Goal: Information Seeking & Learning: Compare options

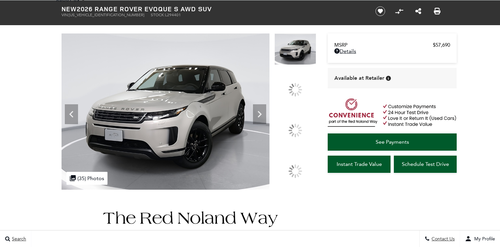
scroll to position [39, 0]
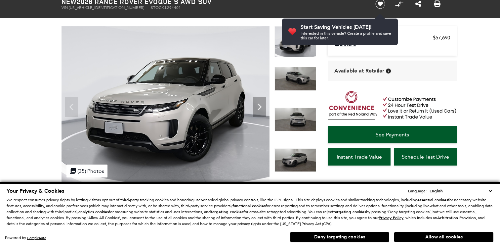
click at [302, 124] on img at bounding box center [296, 120] width 42 height 24
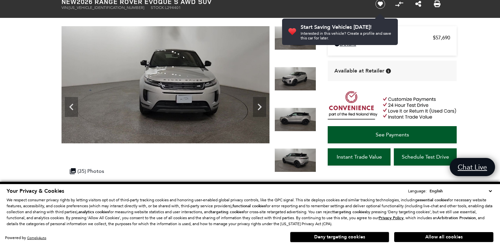
click at [492, 190] on select "English Spanish / Español English / United Kingdom Korean / 한국어 Vietnamese / Ti…" at bounding box center [461, 191] width 66 height 7
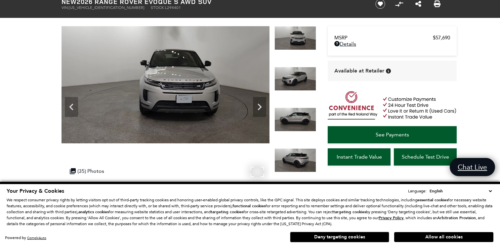
click at [217, 155] on div at bounding box center [166, 104] width 208 height 156
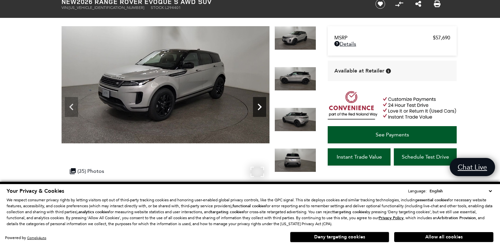
click at [259, 109] on icon "Next" at bounding box center [260, 107] width 4 height 7
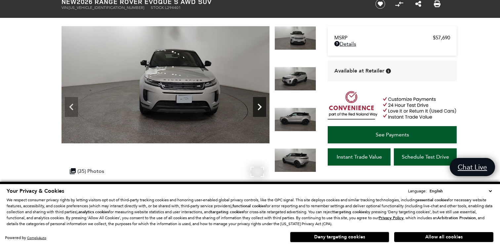
click at [259, 110] on icon "Next" at bounding box center [259, 106] width 13 height 13
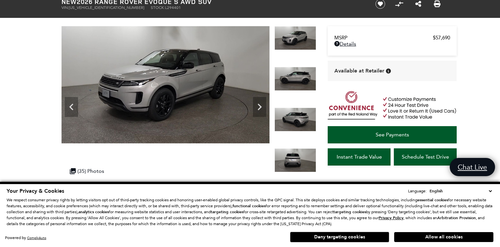
click at [292, 117] on img at bounding box center [296, 120] width 42 height 24
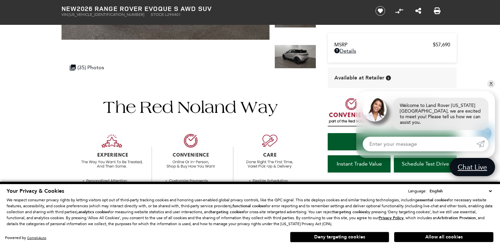
scroll to position [160, 0]
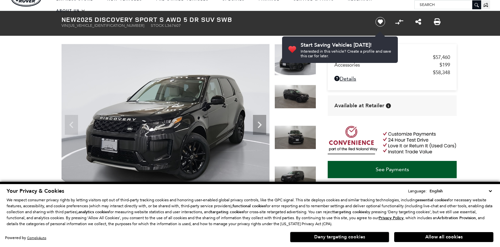
click at [359, 236] on button "Deny targeting cookies" at bounding box center [339, 237] width 99 height 11
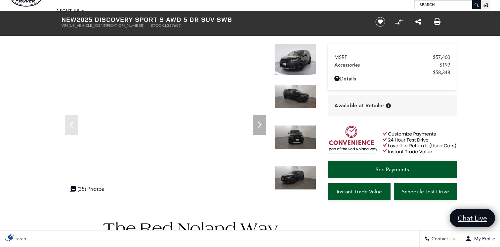
click at [305, 67] on img at bounding box center [296, 59] width 42 height 31
click at [292, 60] on img at bounding box center [296, 59] width 42 height 31
click at [260, 126] on icon "Next" at bounding box center [259, 124] width 13 height 13
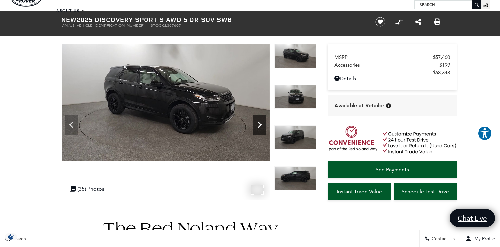
click at [260, 127] on icon "Next" at bounding box center [259, 124] width 13 height 13
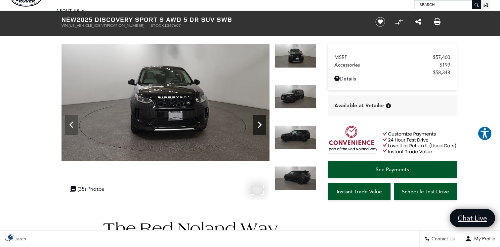
click at [260, 127] on icon "Next" at bounding box center [259, 124] width 13 height 13
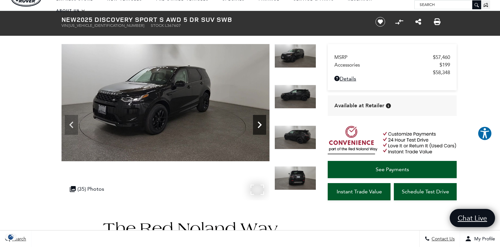
click at [260, 127] on icon "Next" at bounding box center [259, 124] width 13 height 13
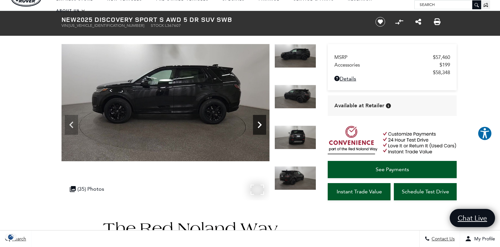
click at [260, 127] on icon "Next" at bounding box center [259, 124] width 13 height 13
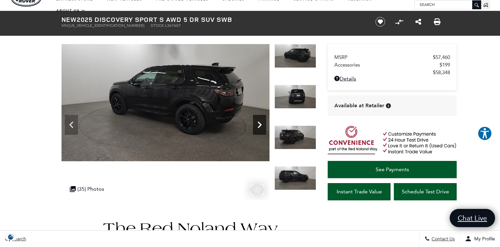
click at [260, 127] on icon "Next" at bounding box center [259, 124] width 13 height 13
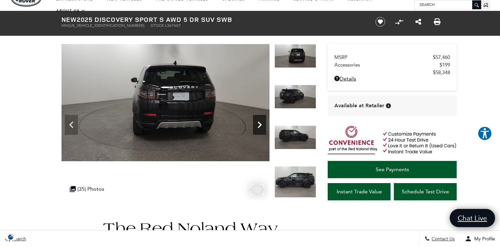
click at [261, 127] on icon "Next" at bounding box center [259, 124] width 13 height 13
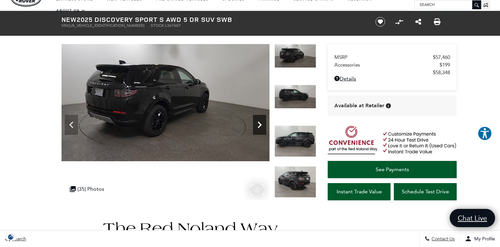
click at [261, 127] on icon "Next" at bounding box center [259, 124] width 13 height 13
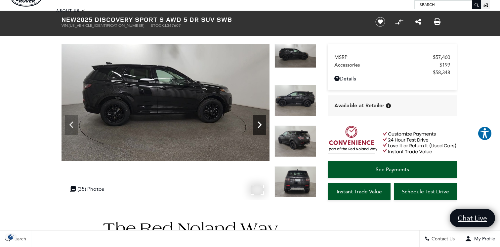
click at [261, 127] on icon "Next" at bounding box center [259, 124] width 13 height 13
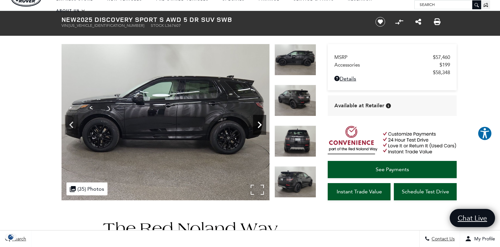
click at [261, 127] on icon "Next" at bounding box center [259, 124] width 13 height 13
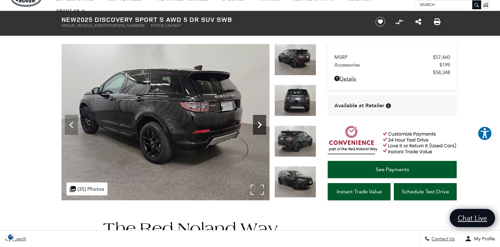
click at [261, 127] on icon "Next" at bounding box center [259, 124] width 13 height 13
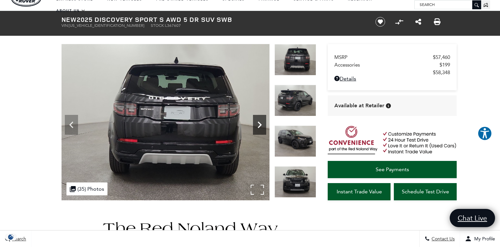
click at [261, 127] on icon "Next" at bounding box center [259, 124] width 13 height 13
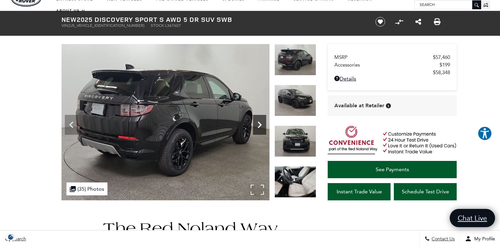
click at [261, 127] on icon "Next" at bounding box center [259, 124] width 13 height 13
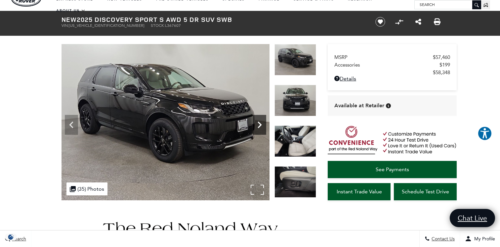
click at [261, 127] on icon "Next" at bounding box center [259, 124] width 13 height 13
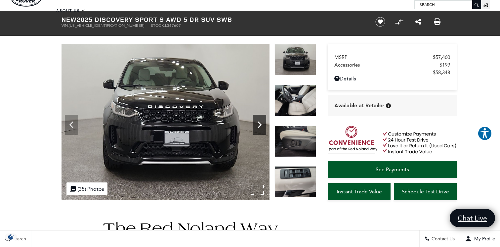
click at [261, 127] on icon "Next" at bounding box center [259, 124] width 13 height 13
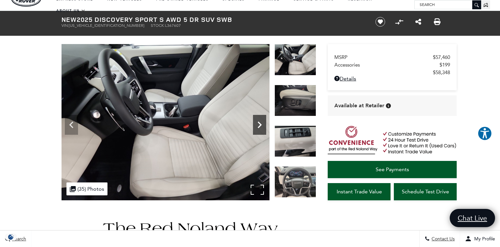
click at [261, 127] on icon "Next" at bounding box center [259, 124] width 13 height 13
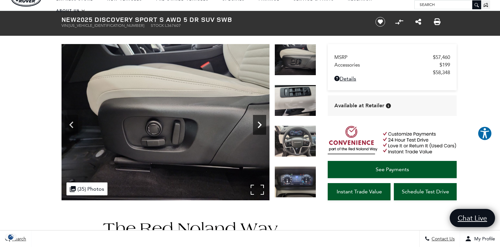
click at [261, 127] on icon "Next" at bounding box center [259, 124] width 13 height 13
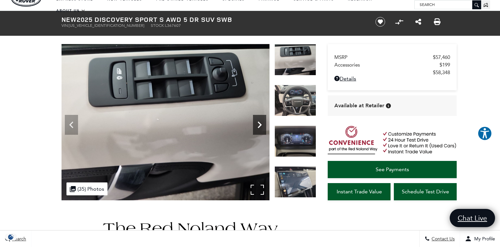
click at [261, 127] on icon "Next" at bounding box center [259, 124] width 13 height 13
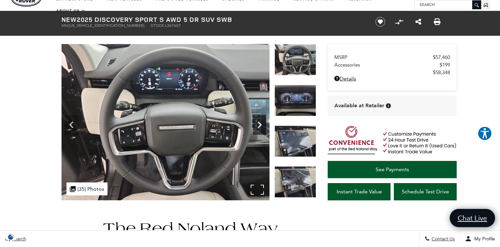
click at [261, 127] on icon "Next" at bounding box center [259, 124] width 13 height 13
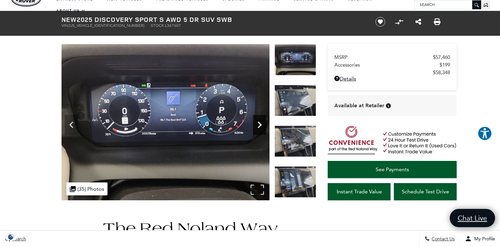
click at [262, 127] on icon "Next" at bounding box center [259, 124] width 13 height 13
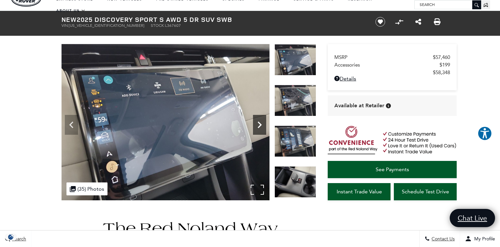
click at [262, 127] on icon "Next" at bounding box center [259, 124] width 13 height 13
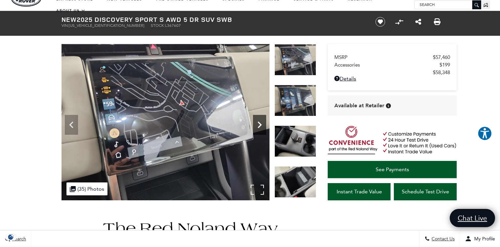
click at [262, 127] on icon "Next" at bounding box center [259, 124] width 13 height 13
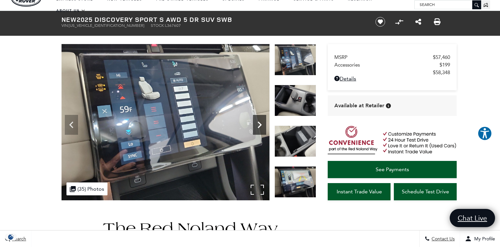
click at [262, 127] on icon "Next" at bounding box center [259, 124] width 13 height 13
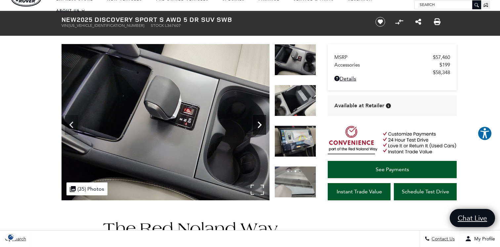
click at [262, 127] on icon "Next" at bounding box center [259, 124] width 13 height 13
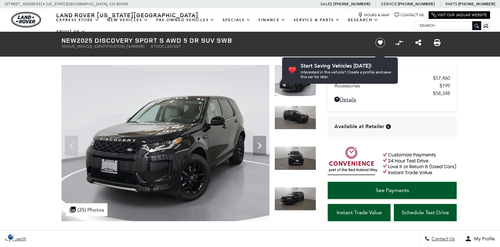
click at [260, 143] on icon "Next" at bounding box center [259, 145] width 13 height 13
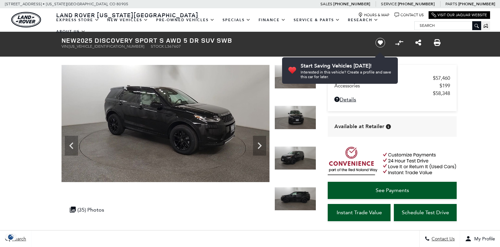
click at [260, 143] on icon "Next" at bounding box center [259, 145] width 13 height 13
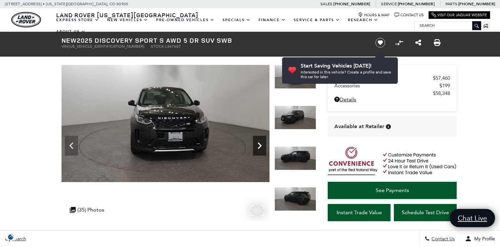
click at [260, 143] on icon "Next" at bounding box center [259, 145] width 13 height 13
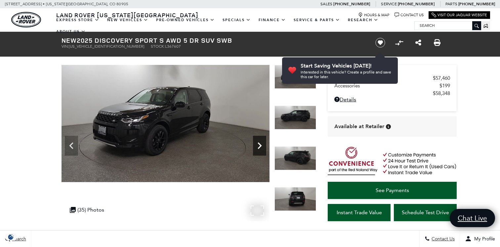
click at [260, 143] on icon "Next" at bounding box center [259, 145] width 13 height 13
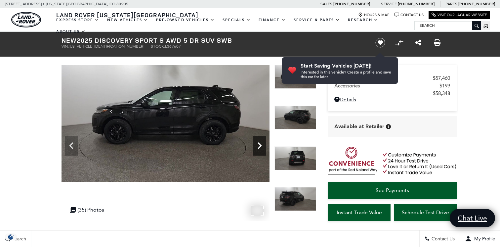
click at [260, 143] on icon "Next" at bounding box center [259, 145] width 13 height 13
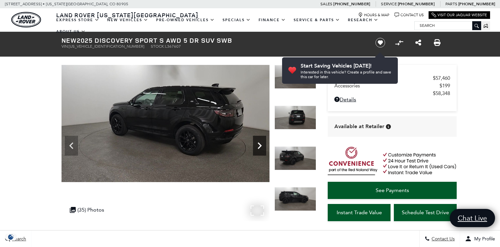
click at [260, 143] on icon "Next" at bounding box center [259, 145] width 13 height 13
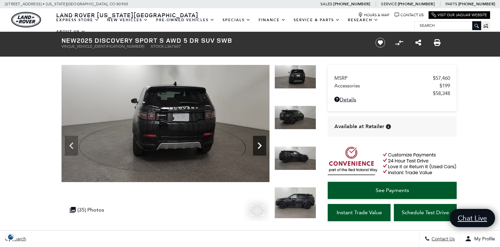
click at [260, 143] on icon "Next" at bounding box center [259, 145] width 13 height 13
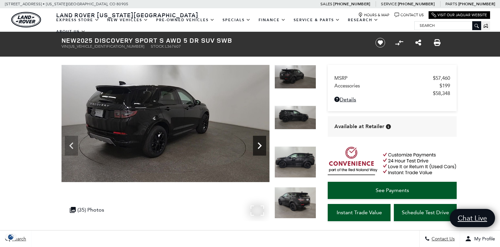
click at [260, 143] on icon "Next" at bounding box center [259, 145] width 13 height 13
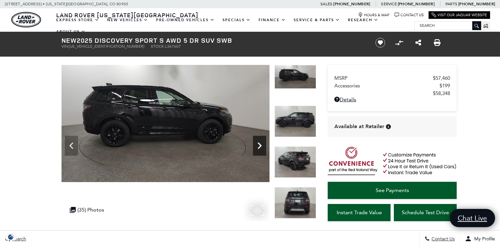
click at [260, 143] on icon "Next" at bounding box center [259, 145] width 13 height 13
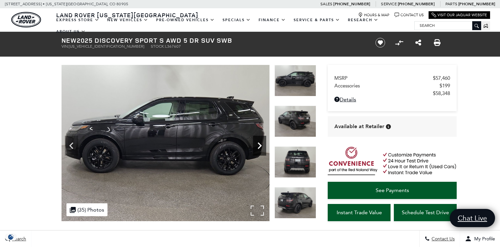
click at [260, 143] on icon "Next" at bounding box center [259, 145] width 13 height 13
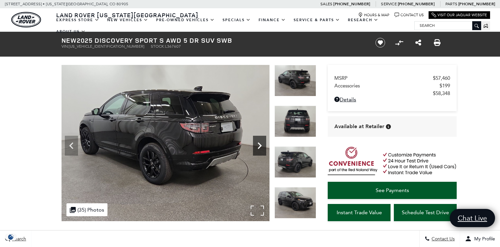
click at [260, 143] on icon "Next" at bounding box center [259, 145] width 13 height 13
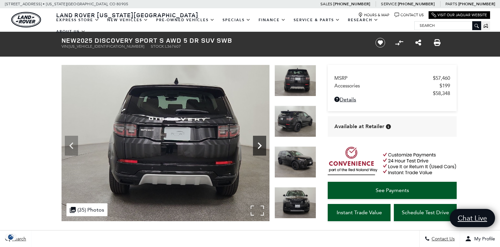
click at [260, 143] on icon "Next" at bounding box center [259, 145] width 13 height 13
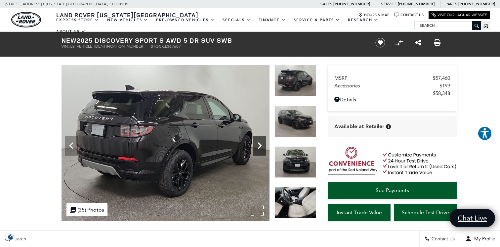
click at [260, 143] on icon "Next" at bounding box center [259, 145] width 13 height 13
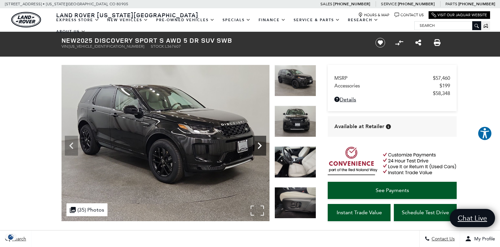
click at [260, 143] on icon "Next" at bounding box center [259, 145] width 13 height 13
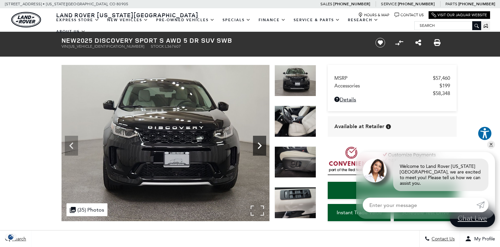
click at [260, 143] on icon "Next" at bounding box center [259, 145] width 13 height 13
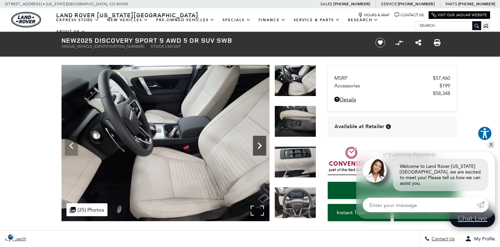
click at [260, 143] on icon "Next" at bounding box center [259, 145] width 13 height 13
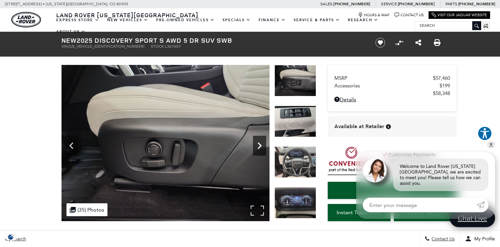
click at [260, 143] on icon "Next" at bounding box center [259, 145] width 13 height 13
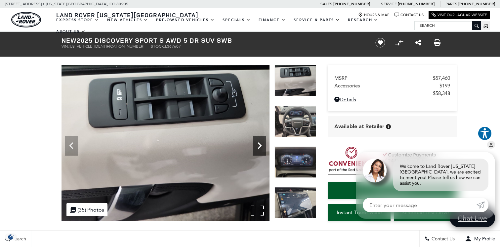
click at [260, 143] on icon "Next" at bounding box center [259, 145] width 13 height 13
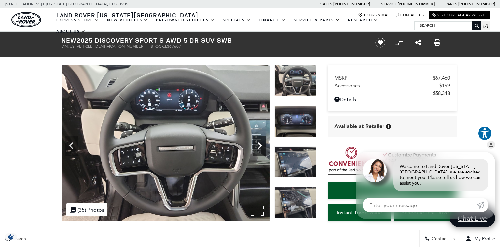
click at [260, 143] on icon "Next" at bounding box center [259, 145] width 13 height 13
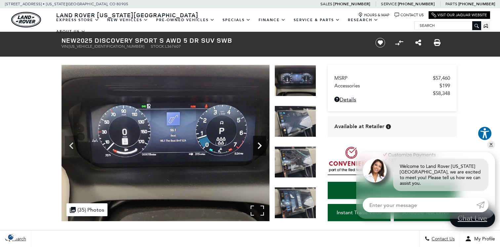
click at [260, 143] on icon "Next" at bounding box center [259, 145] width 13 height 13
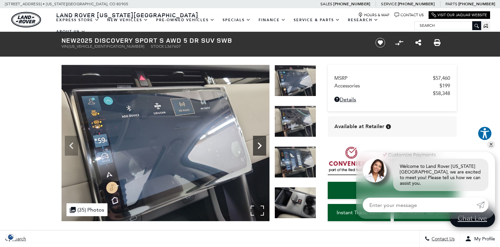
click at [260, 143] on icon "Next" at bounding box center [259, 145] width 13 height 13
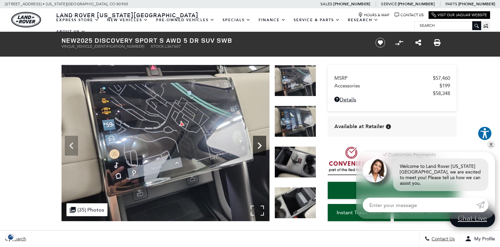
click at [260, 143] on icon "Next" at bounding box center [259, 145] width 13 height 13
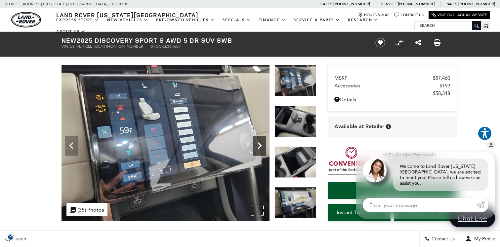
click at [260, 143] on icon "Next" at bounding box center [259, 145] width 13 height 13
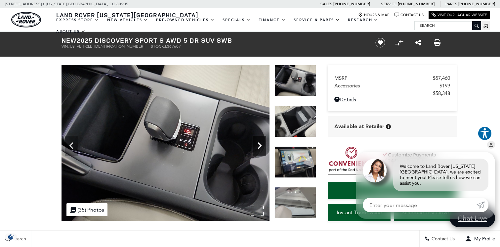
click at [260, 143] on icon "Next" at bounding box center [259, 145] width 13 height 13
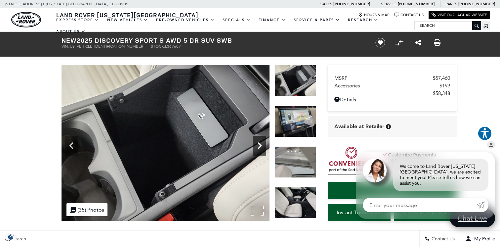
click at [260, 143] on icon "Next" at bounding box center [259, 145] width 13 height 13
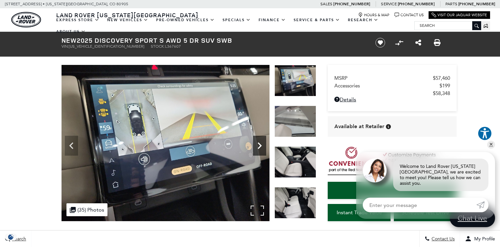
click at [260, 143] on icon "Next" at bounding box center [259, 145] width 13 height 13
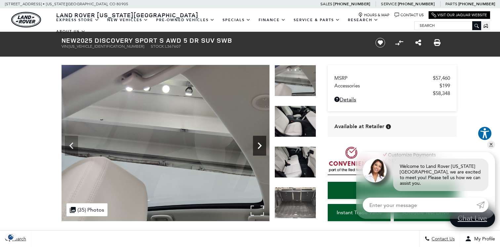
click at [260, 143] on icon "Next" at bounding box center [259, 145] width 13 height 13
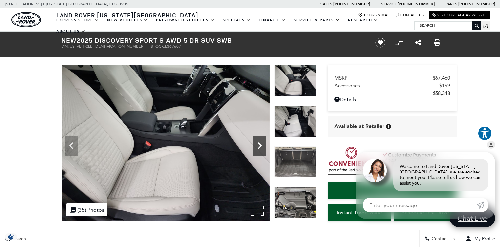
click at [260, 143] on icon "Next" at bounding box center [259, 145] width 13 height 13
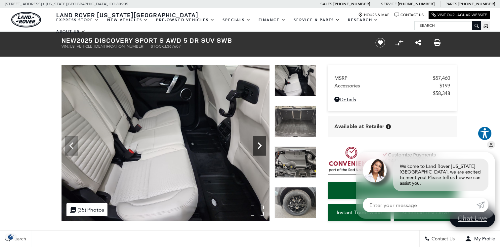
click at [260, 143] on icon "Next" at bounding box center [259, 145] width 13 height 13
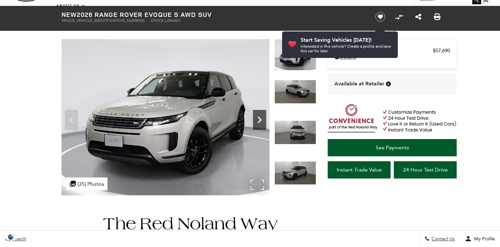
click at [264, 115] on icon "Next" at bounding box center [259, 119] width 13 height 13
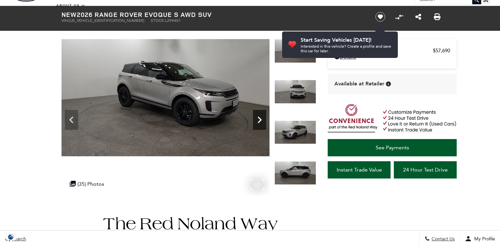
click at [264, 115] on icon "Next" at bounding box center [259, 119] width 13 height 13
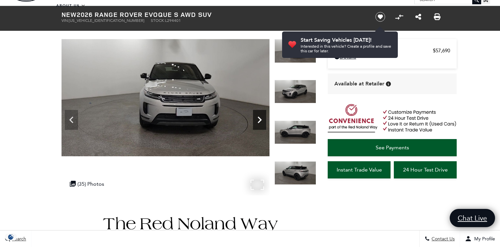
click at [264, 115] on icon "Next" at bounding box center [259, 119] width 13 height 13
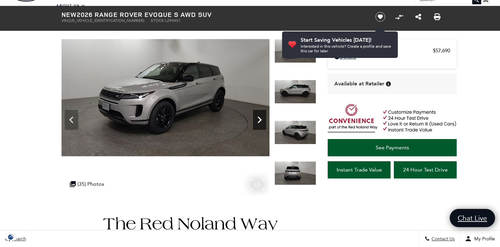
click at [265, 115] on icon "Next" at bounding box center [259, 119] width 13 height 13
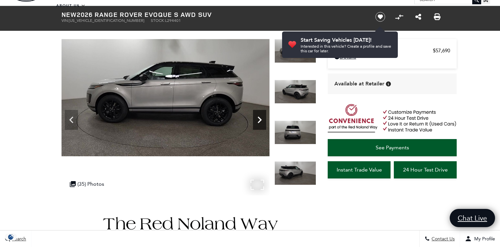
click at [265, 115] on icon "Next" at bounding box center [259, 119] width 13 height 13
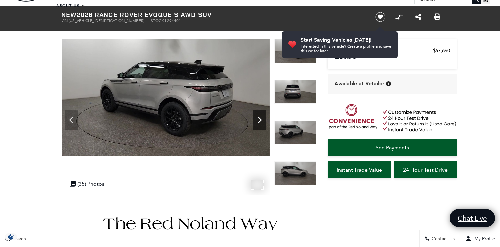
click at [265, 116] on icon "Next" at bounding box center [259, 119] width 13 height 13
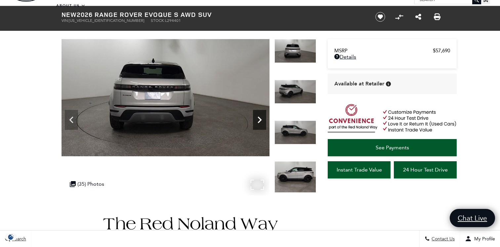
click at [265, 116] on icon "Next" at bounding box center [259, 119] width 13 height 13
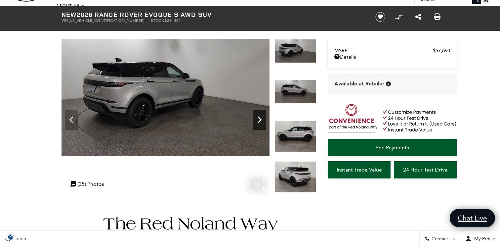
click at [265, 116] on icon "Next" at bounding box center [259, 119] width 13 height 13
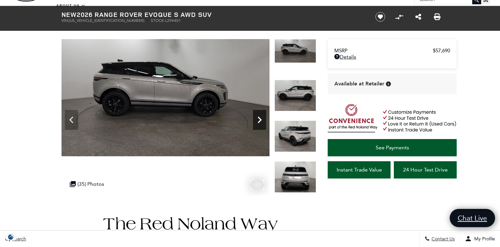
click at [265, 116] on icon "Next" at bounding box center [259, 119] width 13 height 13
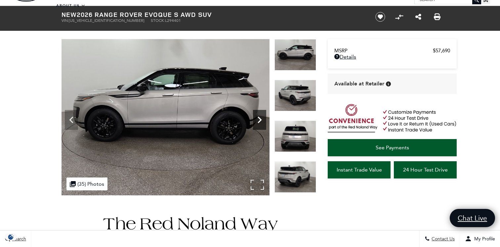
click at [265, 116] on icon "Next" at bounding box center [259, 119] width 13 height 13
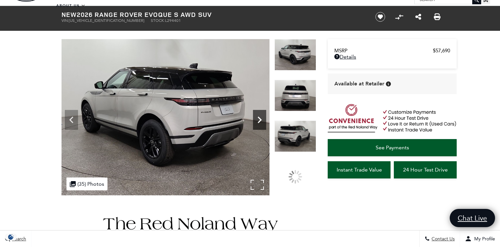
click at [265, 116] on icon "Next" at bounding box center [259, 119] width 13 height 13
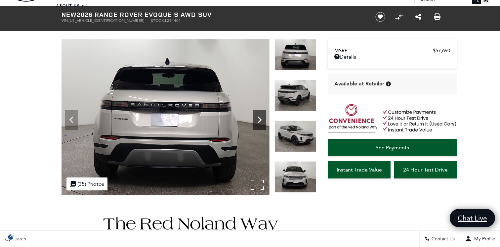
click at [262, 121] on icon "Next" at bounding box center [259, 119] width 13 height 13
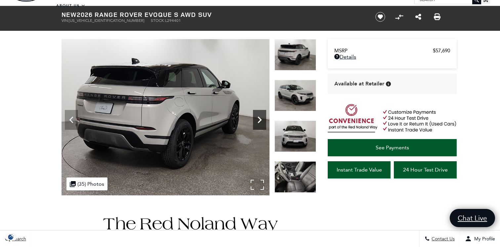
click at [262, 121] on icon "Next" at bounding box center [259, 119] width 13 height 13
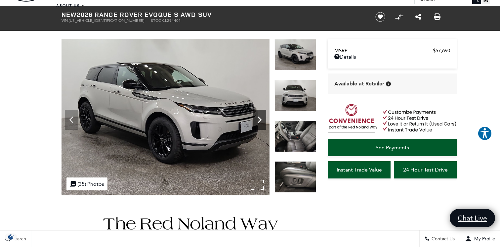
click at [262, 121] on icon "Next" at bounding box center [259, 119] width 13 height 13
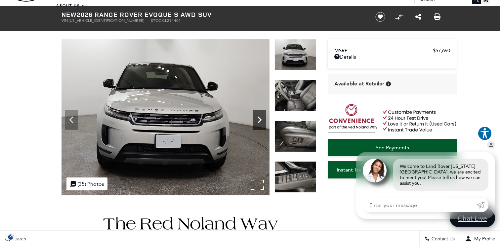
click at [257, 120] on icon "Next" at bounding box center [259, 119] width 13 height 13
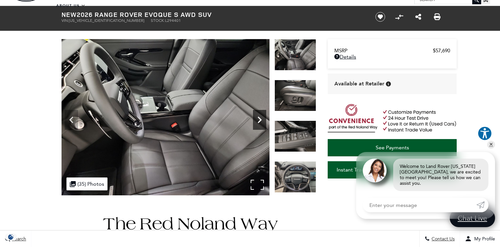
click at [257, 120] on icon "Next" at bounding box center [259, 119] width 13 height 13
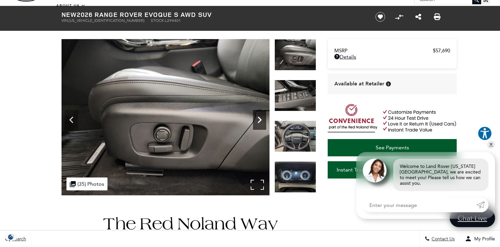
click at [257, 120] on icon "Next" at bounding box center [259, 119] width 13 height 13
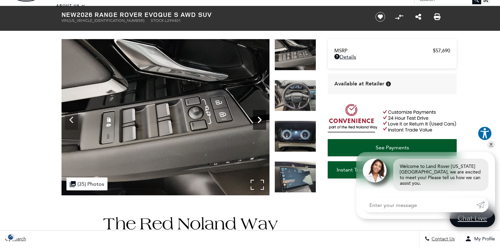
click at [257, 120] on icon "Next" at bounding box center [259, 119] width 13 height 13
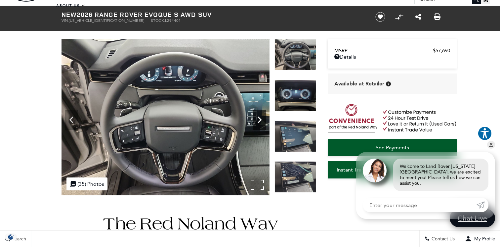
click at [257, 120] on icon "Next" at bounding box center [259, 119] width 13 height 13
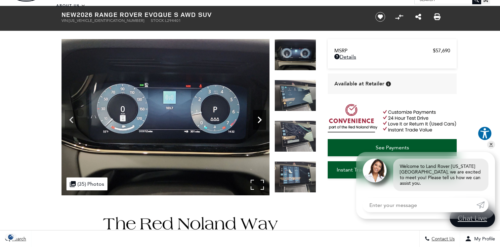
click at [258, 118] on icon "Next" at bounding box center [259, 119] width 13 height 13
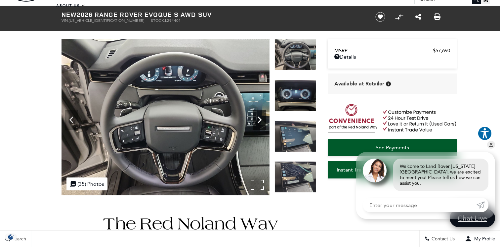
click at [258, 118] on icon "Next" at bounding box center [259, 119] width 13 height 13
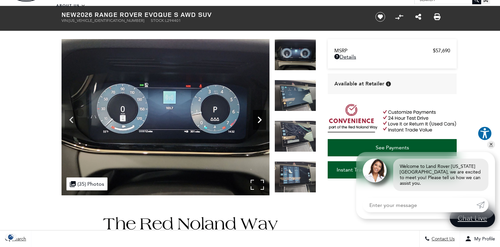
click at [261, 115] on icon "Next" at bounding box center [259, 119] width 13 height 13
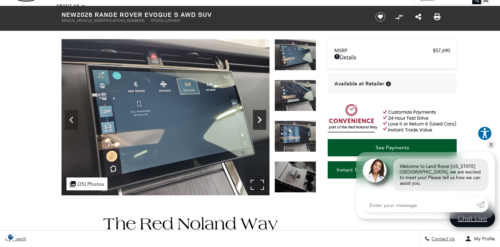
click at [261, 115] on icon "Next" at bounding box center [259, 119] width 13 height 13
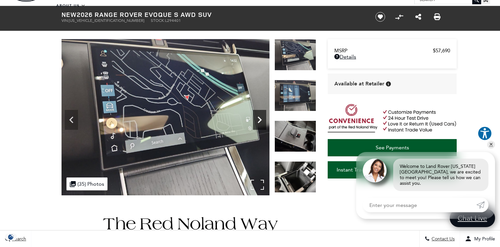
click at [261, 115] on icon "Next" at bounding box center [259, 119] width 13 height 13
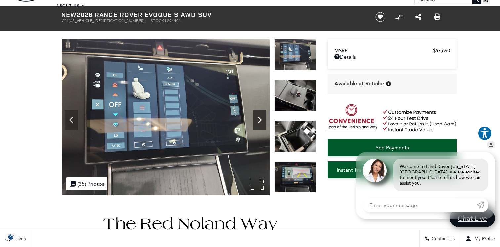
click at [261, 115] on icon "Next" at bounding box center [259, 119] width 13 height 13
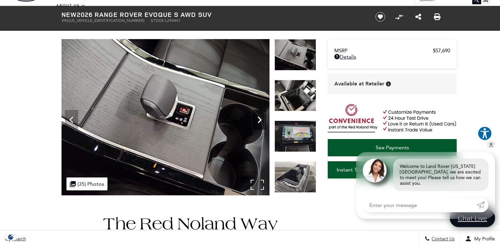
click at [261, 115] on icon "Next" at bounding box center [259, 119] width 13 height 13
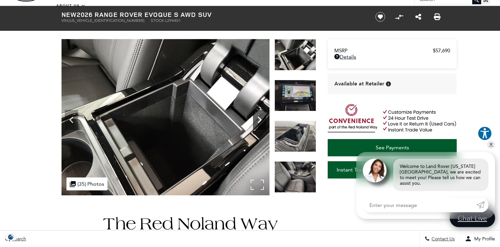
click at [261, 115] on icon "Next" at bounding box center [259, 119] width 13 height 13
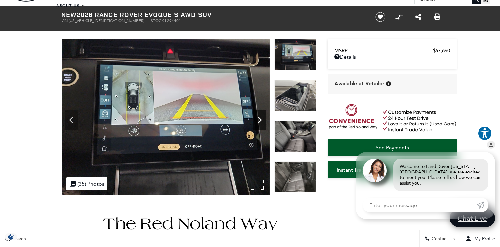
click at [261, 115] on icon "Next" at bounding box center [259, 119] width 13 height 13
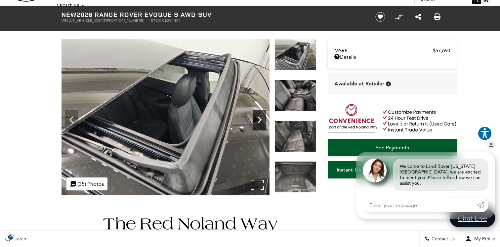
click at [261, 115] on icon "Next" at bounding box center [259, 119] width 13 height 13
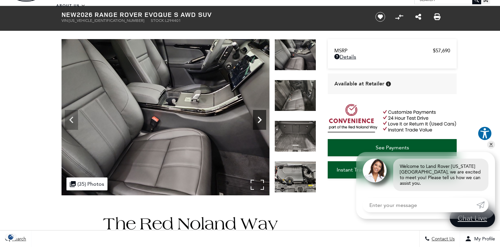
click at [261, 115] on icon "Next" at bounding box center [259, 119] width 13 height 13
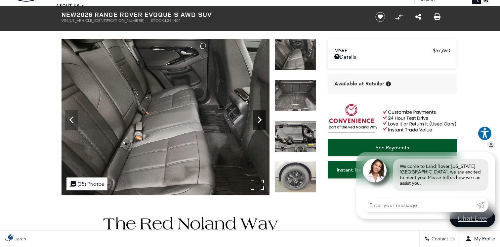
click at [261, 115] on icon "Next" at bounding box center [259, 119] width 13 height 13
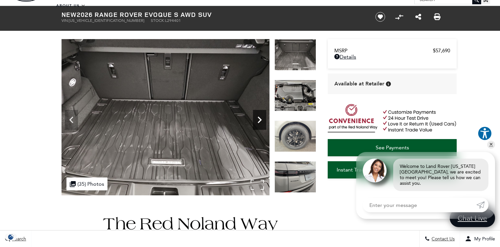
click at [261, 115] on icon "Next" at bounding box center [259, 119] width 13 height 13
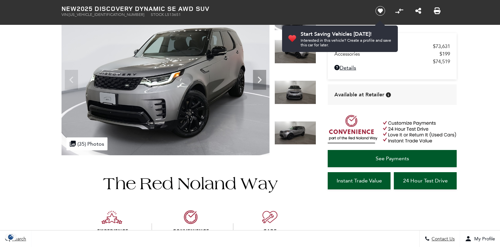
scroll to position [60, 0]
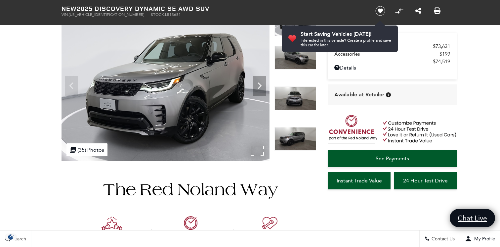
click at [88, 151] on div ".cls-1, .cls-3 { fill: #c50033; } .cls-1 { clip-rule: evenodd; } .cls-2 { clip-…" at bounding box center [87, 149] width 41 height 13
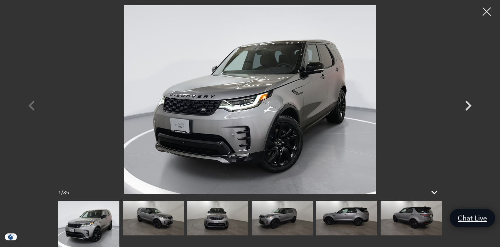
click at [437, 214] on img at bounding box center [411, 218] width 61 height 34
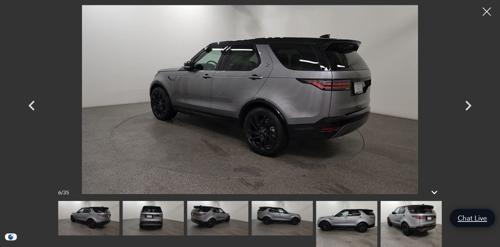
click at [437, 215] on img at bounding box center [411, 224] width 61 height 46
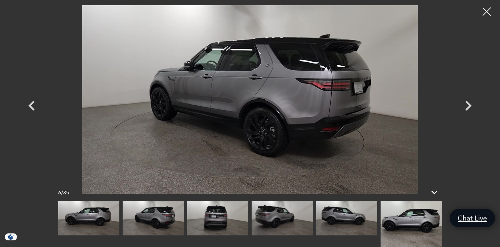
click at [432, 223] on img at bounding box center [411, 224] width 61 height 46
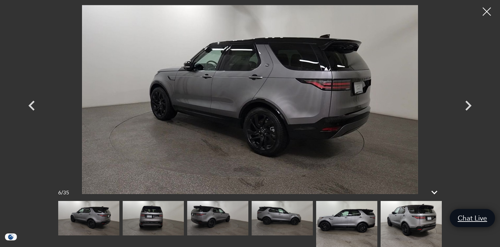
click at [432, 223] on img at bounding box center [411, 224] width 61 height 46
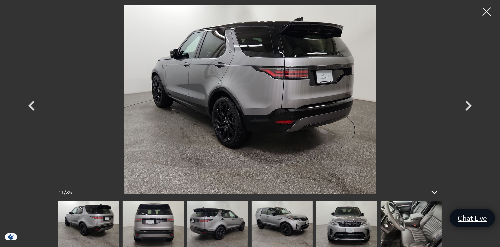
click at [415, 224] on img at bounding box center [411, 224] width 61 height 46
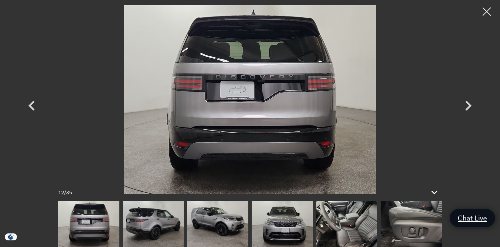
click at [415, 224] on img at bounding box center [411, 224] width 61 height 46
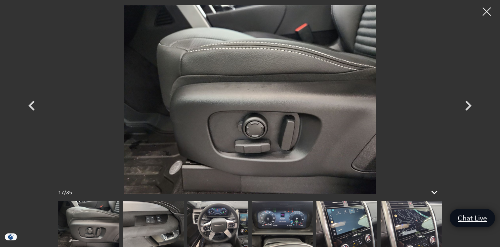
click at [415, 224] on img at bounding box center [411, 224] width 61 height 46
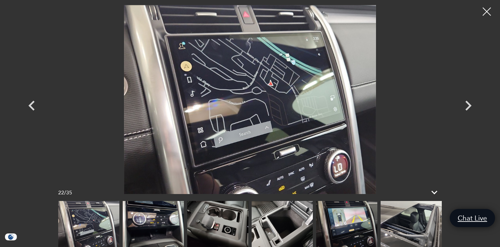
click at [415, 224] on img at bounding box center [411, 224] width 61 height 46
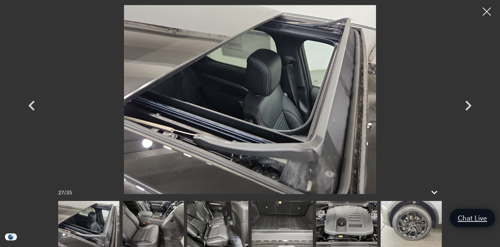
click at [160, 219] on img at bounding box center [153, 224] width 61 height 46
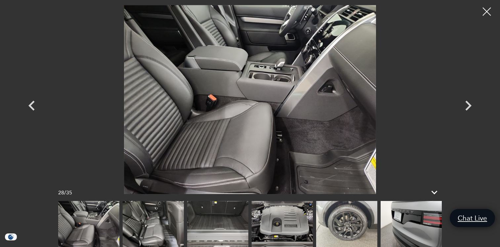
click at [160, 219] on img at bounding box center [153, 224] width 61 height 46
